Goal: Find specific page/section: Find specific page/section

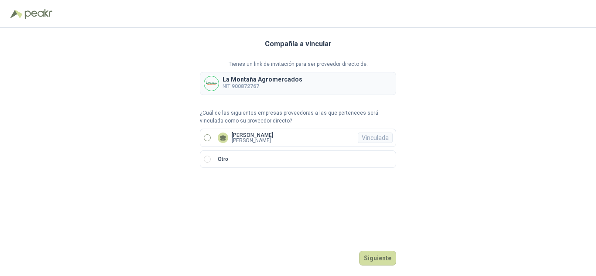
click at [205, 133] on label "[PERSON_NAME] [PERSON_NAME]" at bounding box center [298, 138] width 196 height 18
click at [387, 260] on button "Ingresar" at bounding box center [379, 258] width 34 height 15
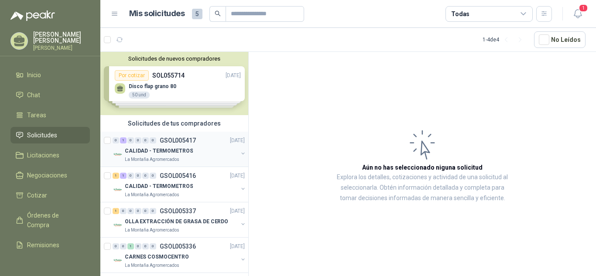
click at [190, 151] on div "CALIDAD - TERMOMETROS" at bounding box center [181, 151] width 113 height 10
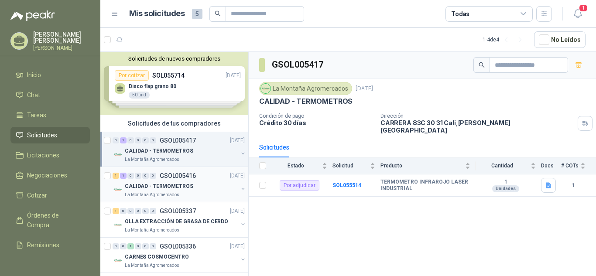
click at [179, 187] on p "CALIDAD - TERMOMETROS" at bounding box center [159, 186] width 68 height 8
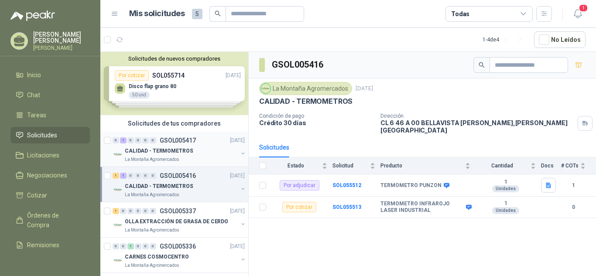
click at [182, 157] on div "La Montaña Agromercados" at bounding box center [181, 159] width 113 height 7
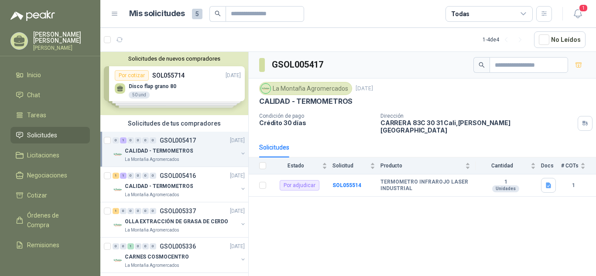
click at [167, 90] on div "Solicitudes de nuevos compradores Por cotizar SOL055714 [DATE] Disco flap grano…" at bounding box center [174, 83] width 148 height 63
